Goal: Check status: Check status

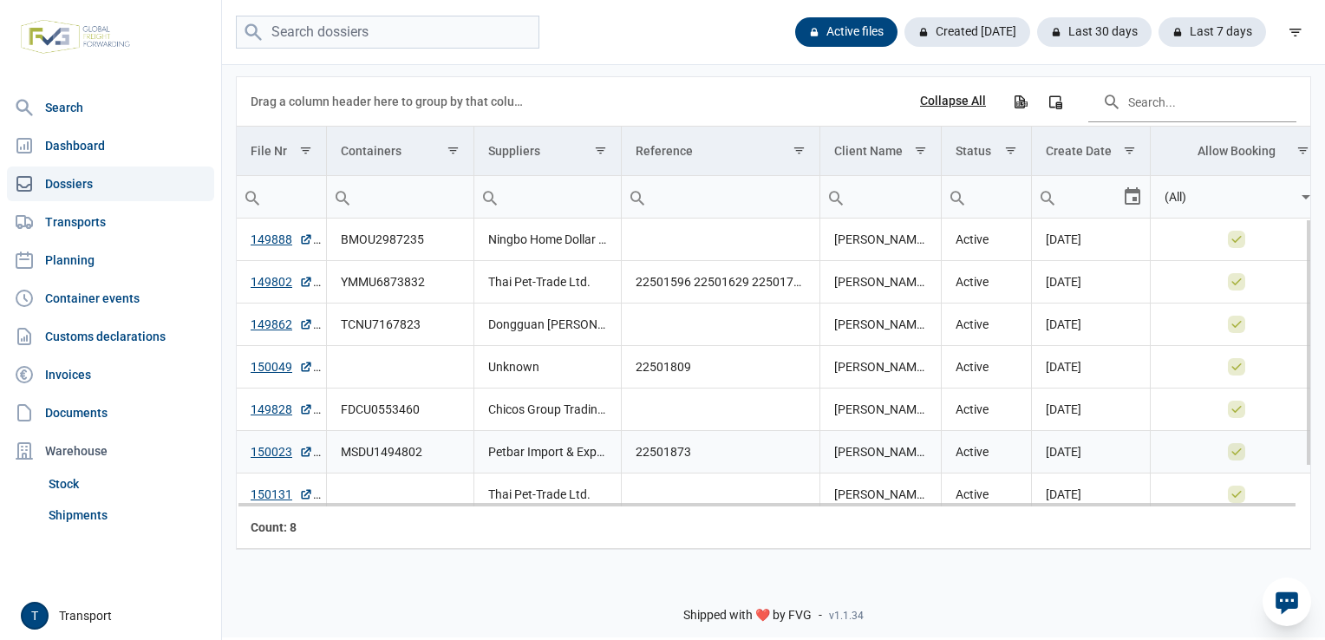
scroll to position [49, 0]
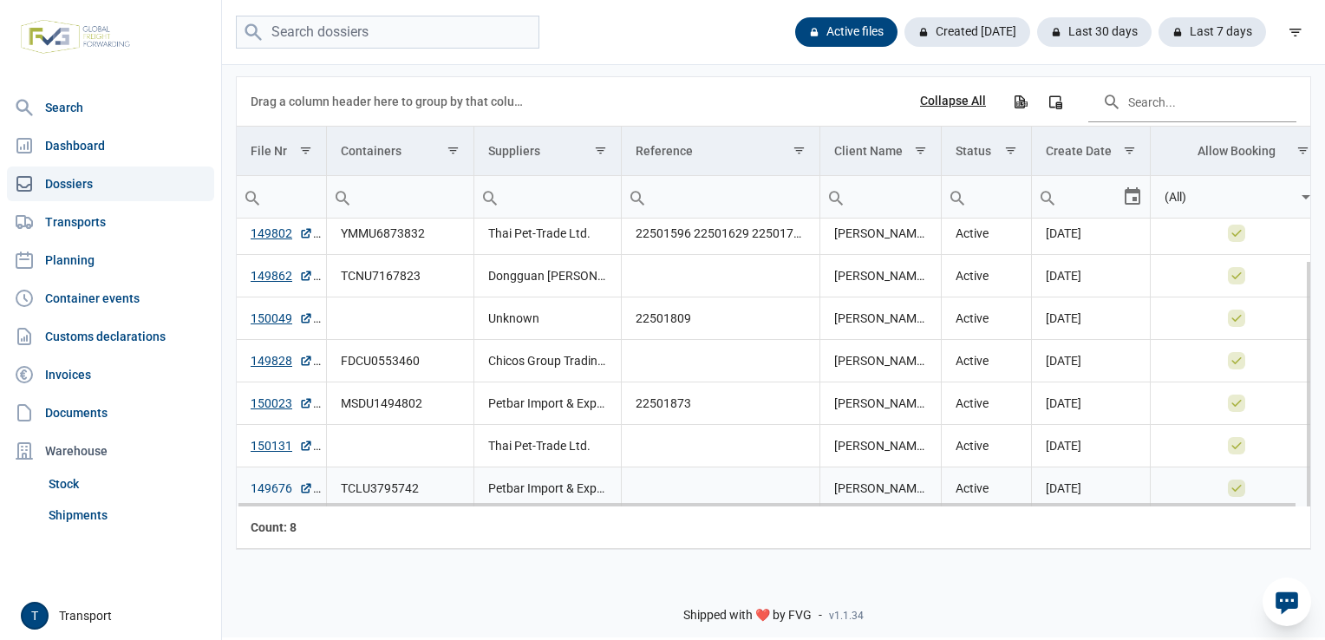
click at [273, 486] on link "149676" at bounding box center [282, 488] width 62 height 17
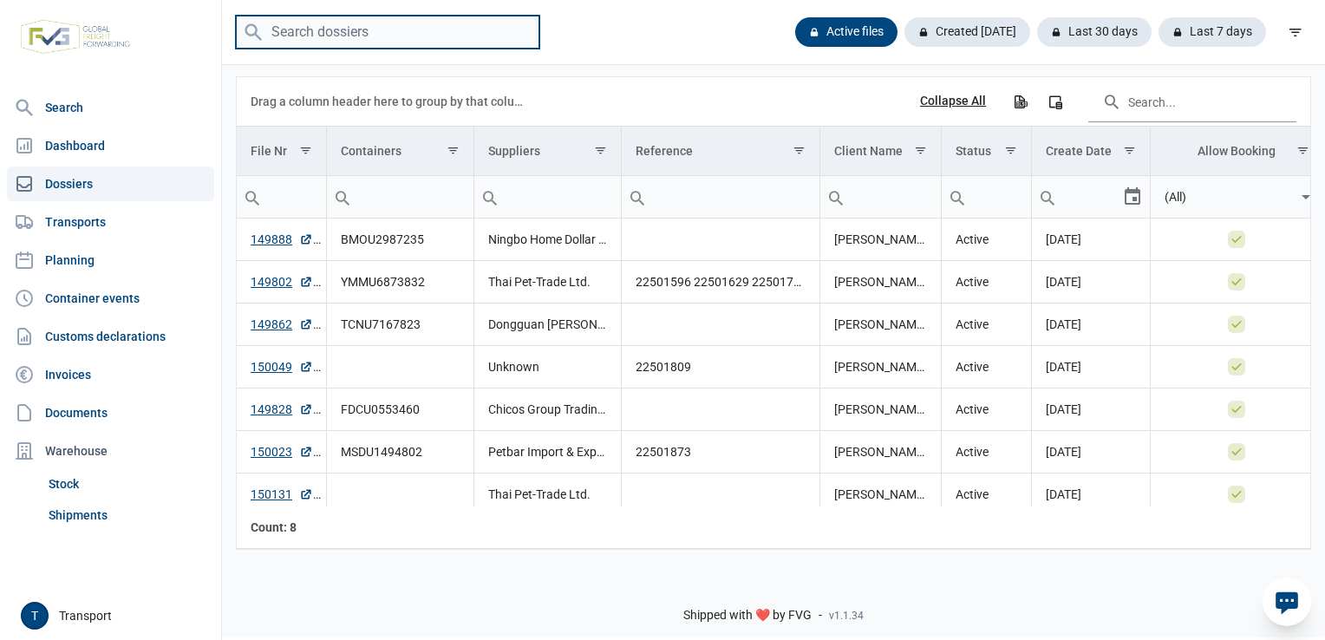
click at [425, 23] on input "search" at bounding box center [387, 33] width 303 height 34
paste input "YMMU6873832"
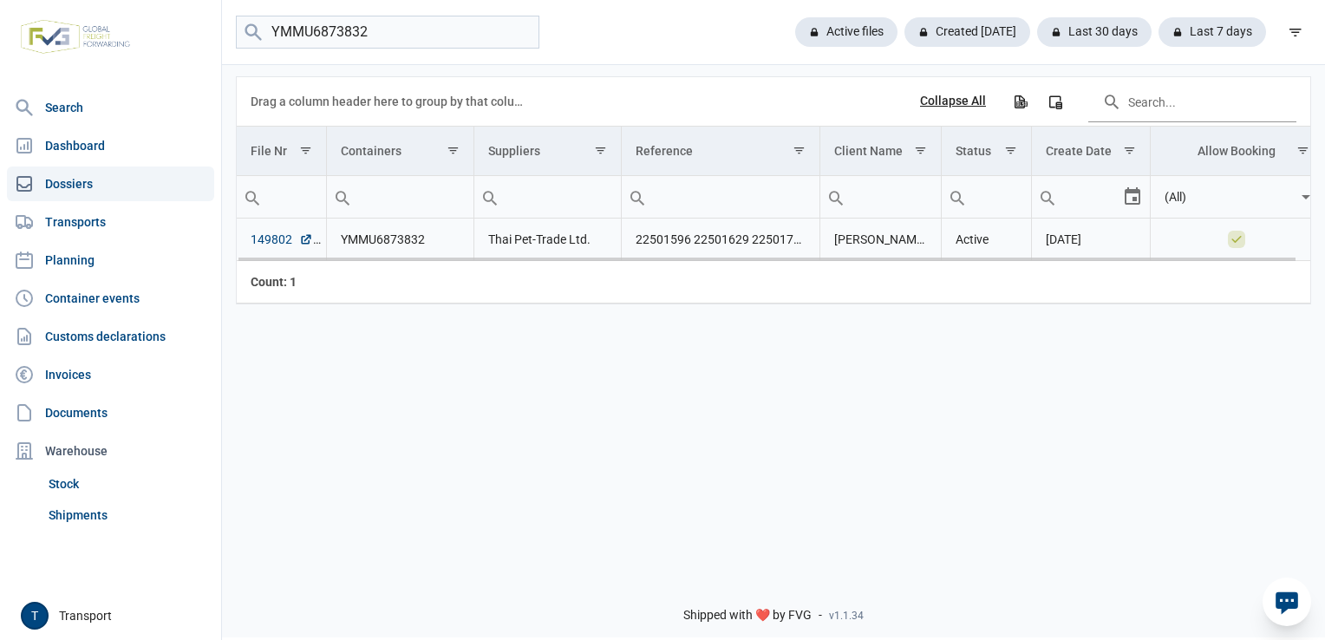
click at [261, 237] on link "149802" at bounding box center [282, 239] width 62 height 17
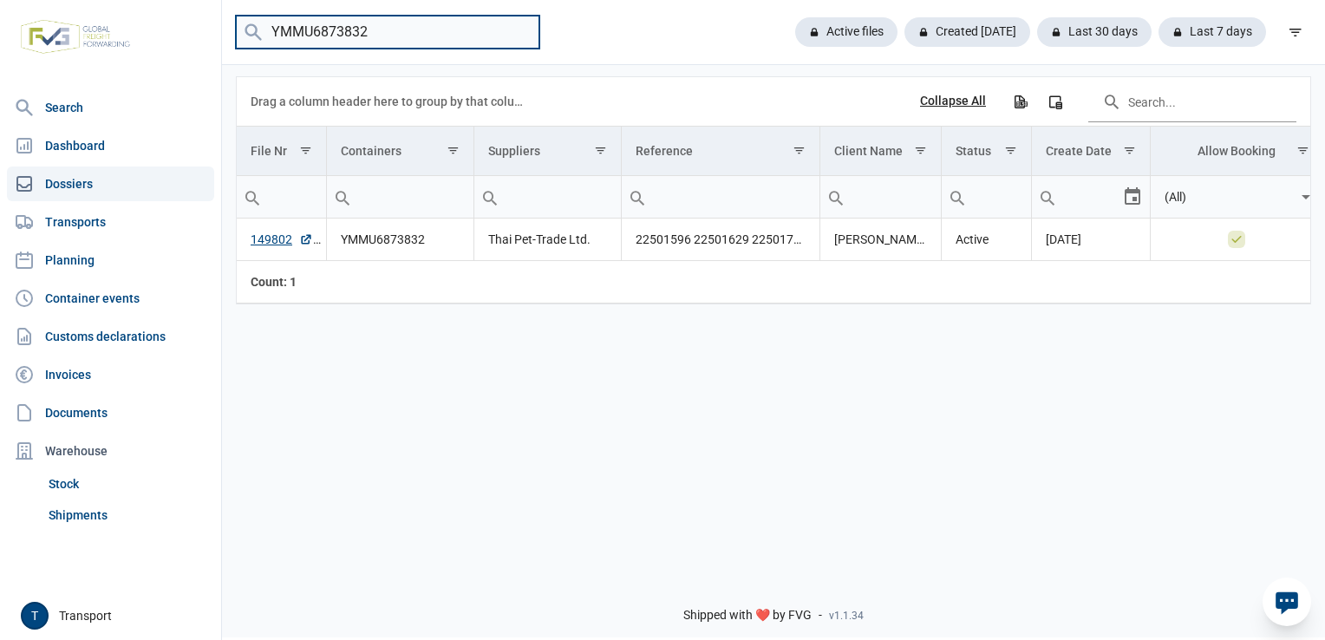
drag, startPoint x: 336, startPoint y: 36, endPoint x: 159, endPoint y: 47, distance: 177.2
click at [160, 47] on div "Search Dashboard Dossiers Transports Planning Container events Customs declarat…" at bounding box center [662, 317] width 1325 height 640
paste input "BMOU2987235"
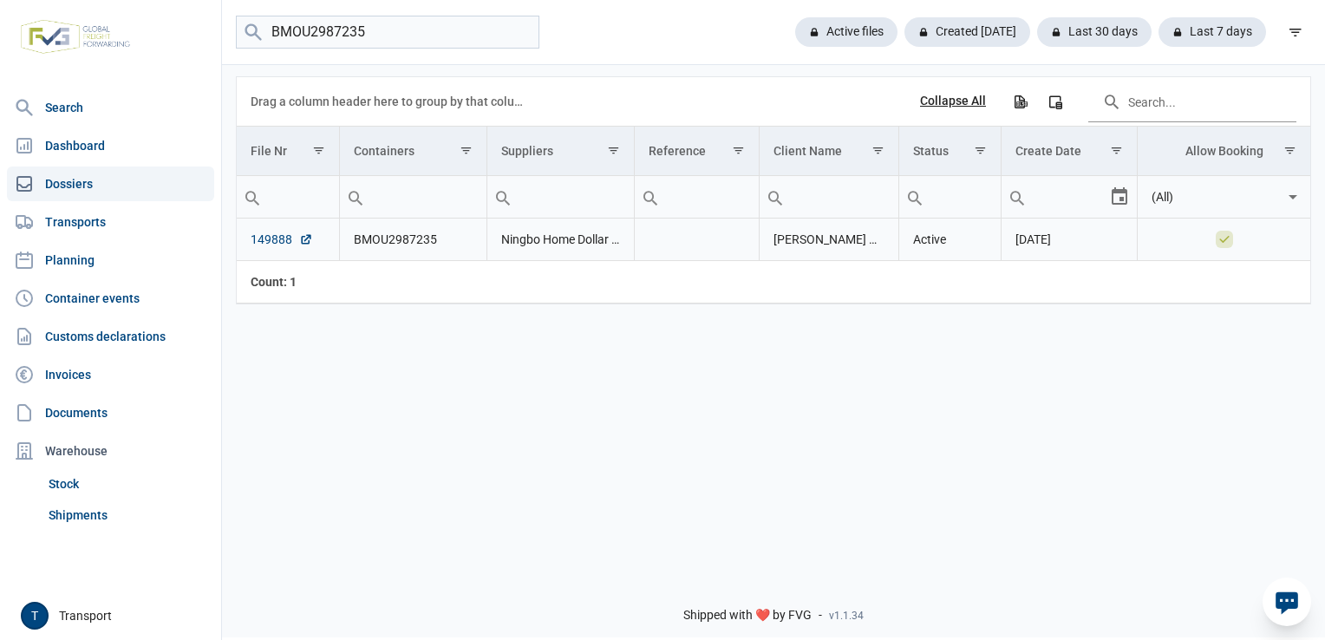
click at [271, 238] on link "149888" at bounding box center [282, 239] width 62 height 17
drag, startPoint x: 421, startPoint y: 28, endPoint x: 119, endPoint y: 55, distance: 302.9
click at [125, 52] on div "Search Dashboard Dossiers Transports Planning Container events Customs declarat…" at bounding box center [662, 317] width 1325 height 640
paste input "TCNU7167823"
type input "TCNU7167823"
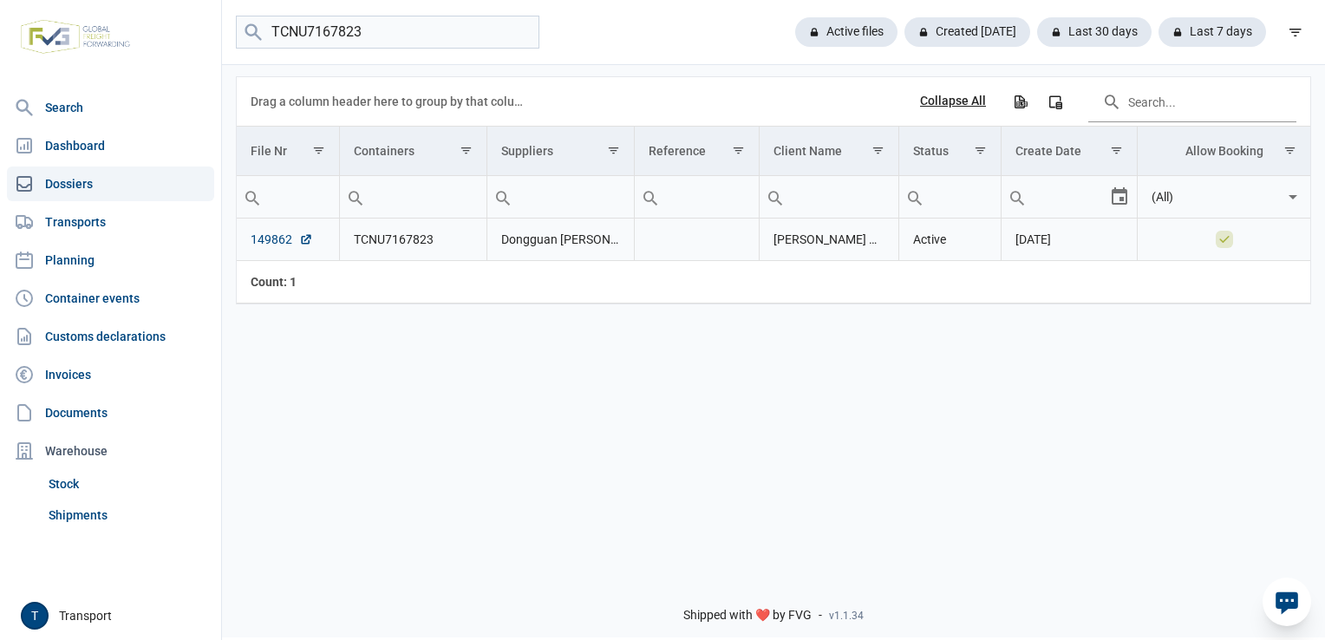
click at [262, 233] on link "149862" at bounding box center [282, 239] width 62 height 17
